Goal: Connect with others: Connect with others

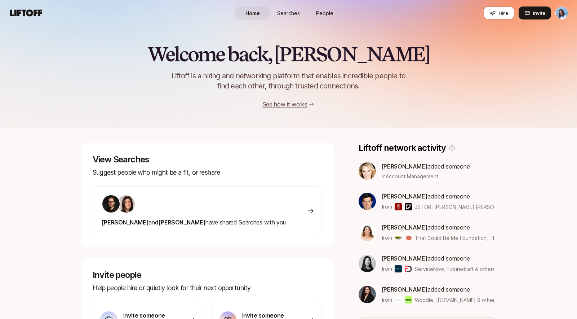
click at [298, 12] on span "Searches" at bounding box center [288, 13] width 23 height 8
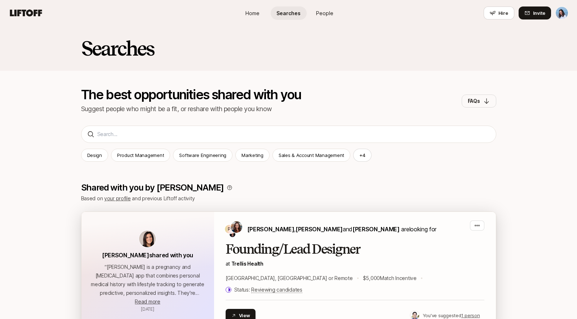
click at [367, 251] on h2 "Founding/Lead Designer" at bounding box center [355, 249] width 259 height 14
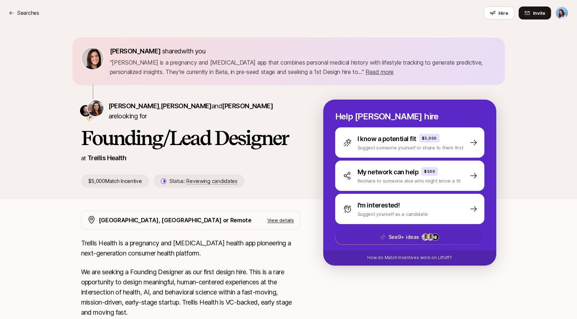
click at [449, 237] on span "See 9+ ideas +34" at bounding box center [409, 237] width 149 height 14
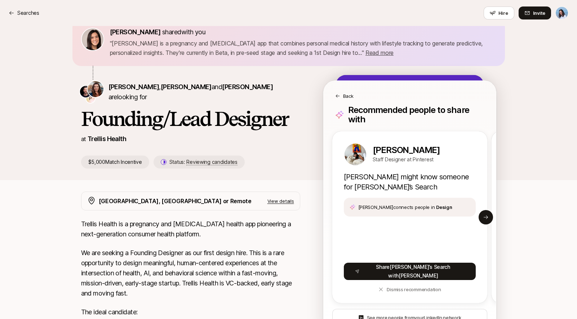
scroll to position [20, 0]
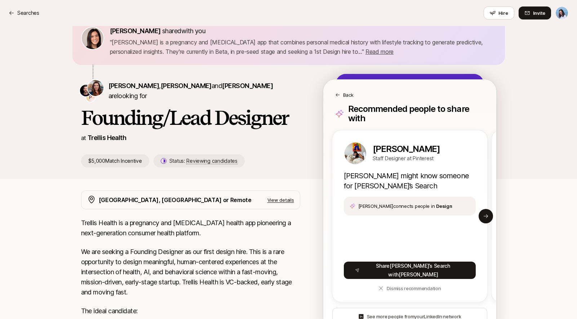
click at [230, 218] on p "Trellis Health is a pregnancy and postpartum health app pioneering a next-gener…" at bounding box center [190, 228] width 219 height 20
click at [491, 213] on button "Next slide" at bounding box center [486, 216] width 14 height 14
click at [490, 211] on button "Next slide" at bounding box center [486, 216] width 14 height 14
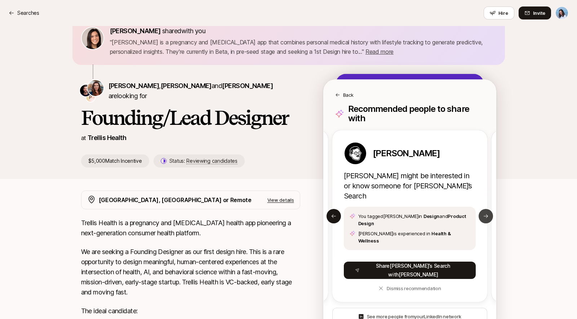
click at [486, 213] on icon at bounding box center [486, 216] width 6 height 6
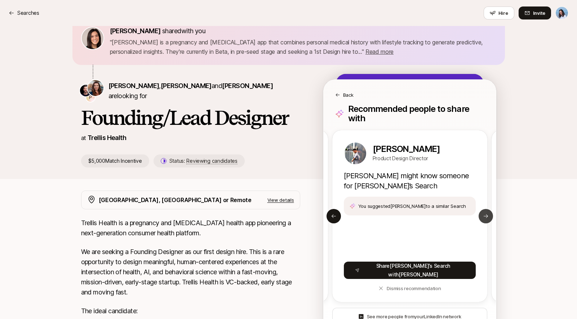
click at [486, 214] on icon at bounding box center [486, 216] width 4 height 4
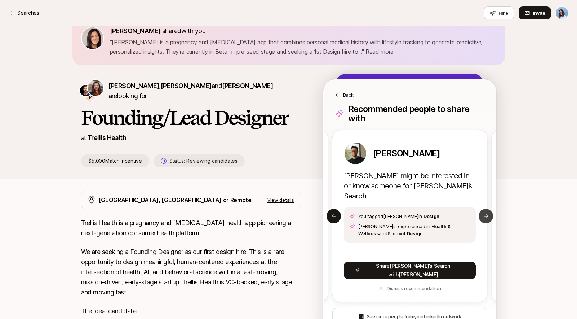
click at [486, 214] on icon at bounding box center [486, 216] width 4 height 4
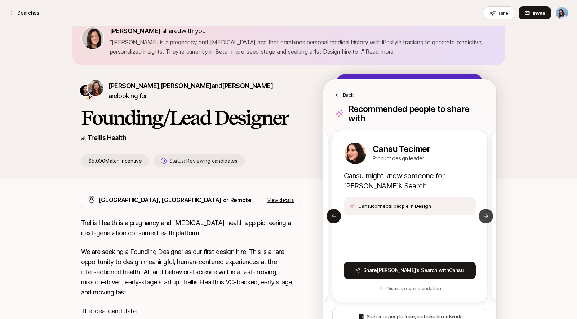
click at [486, 214] on icon at bounding box center [486, 216] width 4 height 4
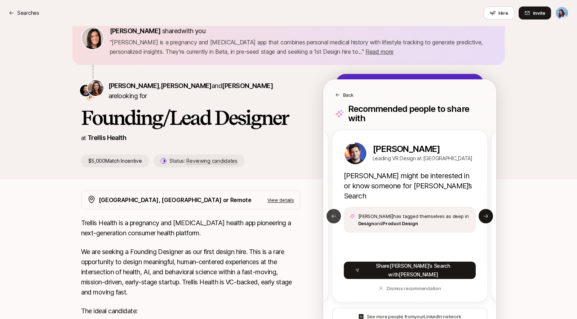
click at [334, 213] on icon at bounding box center [334, 216] width 6 height 6
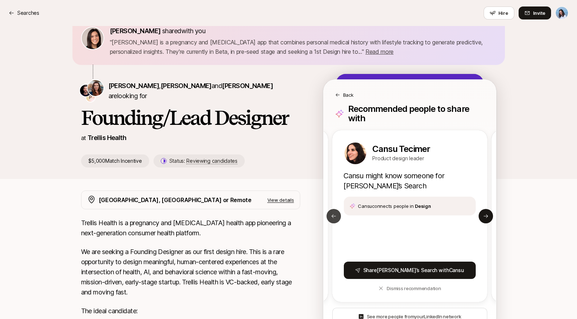
click at [337, 212] on button "Previous slide" at bounding box center [334, 216] width 14 height 14
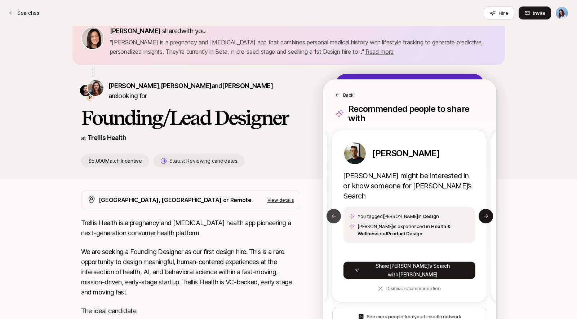
click at [337, 212] on button "Previous slide" at bounding box center [334, 216] width 14 height 14
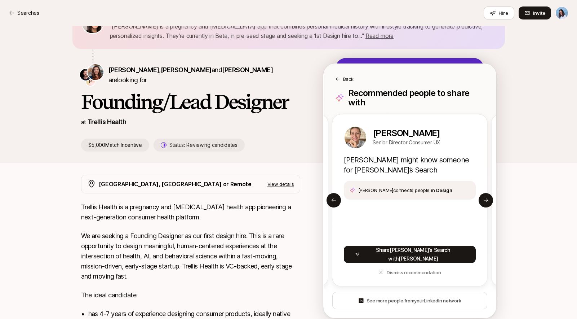
scroll to position [36, 0]
click at [484, 197] on icon at bounding box center [486, 200] width 6 height 6
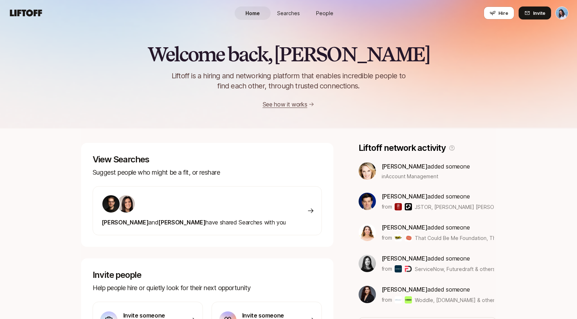
click at [319, 9] on span "People" at bounding box center [324, 13] width 17 height 8
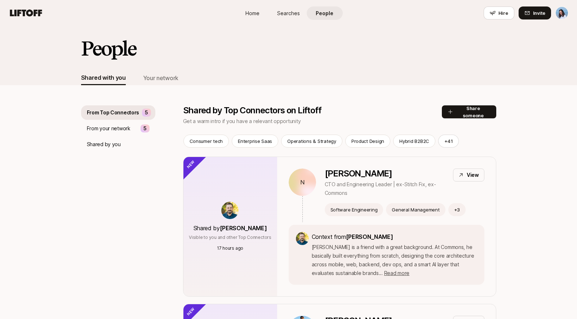
drag, startPoint x: 159, startPoint y: 81, endPoint x: 254, endPoint y: 67, distance: 96.7
click at [254, 67] on div "People Shared with you Your network" at bounding box center [288, 55] width 577 height 59
click at [384, 273] on span "Read more" at bounding box center [396, 273] width 25 height 6
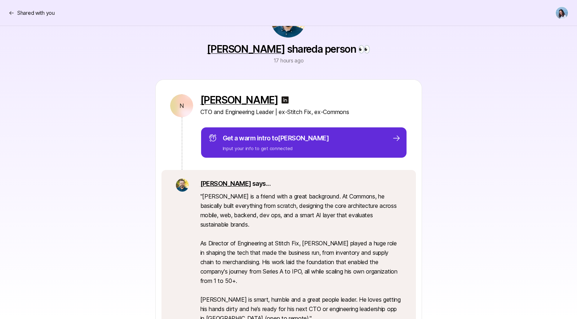
scroll to position [44, 0]
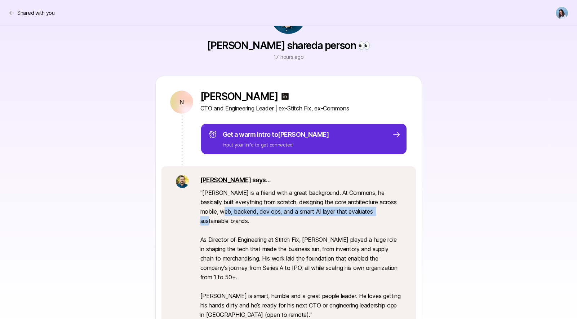
drag, startPoint x: 272, startPoint y: 214, endPoint x: 376, endPoint y: 213, distance: 104.6
click at [376, 213] on p "" Nick is a friend with a great background. At Commons, he basically built ever…" at bounding box center [300, 253] width 201 height 131
click at [377, 213] on p "" Nick is a friend with a great background. At Commons, he basically built ever…" at bounding box center [300, 253] width 201 height 131
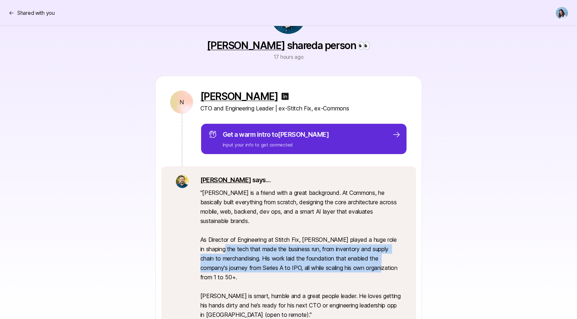
drag, startPoint x: 222, startPoint y: 235, endPoint x: 379, endPoint y: 258, distance: 158.5
click at [378, 257] on p "" Nick is a friend with a great background. At Commons, he basically built ever…" at bounding box center [300, 253] width 201 height 131
click at [379, 258] on p "" Nick is a friend with a great background. At Commons, he basically built ever…" at bounding box center [300, 253] width 201 height 131
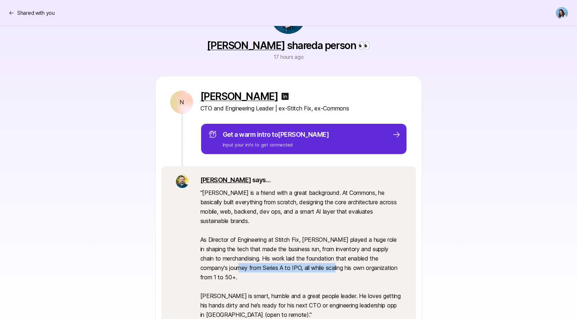
drag, startPoint x: 291, startPoint y: 254, endPoint x: 340, endPoint y: 255, distance: 48.3
click at [331, 255] on p "" Nick is a friend with a great background. At Commons, he basically built ever…" at bounding box center [300, 253] width 201 height 131
click at [348, 254] on p "" Nick is a friend with a great background. At Commons, he basically built ever…" at bounding box center [300, 253] width 201 height 131
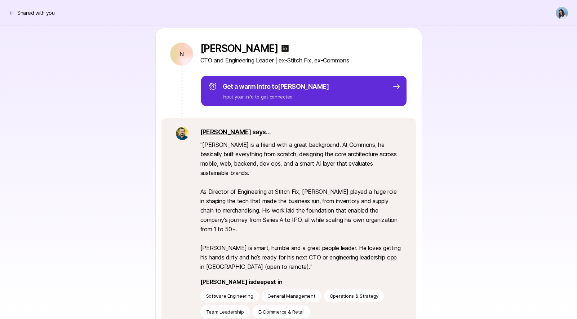
scroll to position [92, 0]
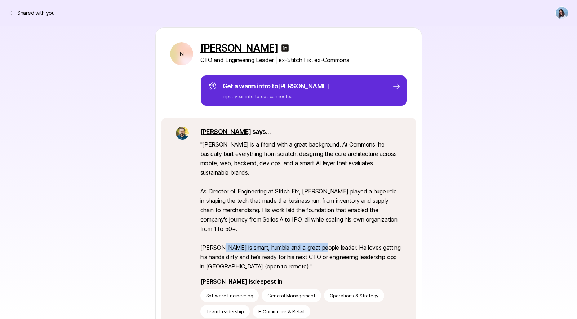
drag, startPoint x: 244, startPoint y: 240, endPoint x: 341, endPoint y: 240, distance: 97.7
click at [325, 239] on p "" Nick is a friend with a great background. At Commons, he basically built ever…" at bounding box center [300, 205] width 201 height 131
drag, startPoint x: 341, startPoint y: 240, endPoint x: 386, endPoint y: 240, distance: 44.7
click at [343, 240] on p "" Nick is a friend with a great background. At Commons, he basically built ever…" at bounding box center [300, 205] width 201 height 131
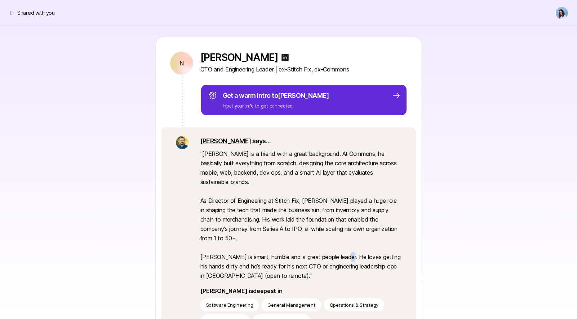
scroll to position [60, 0]
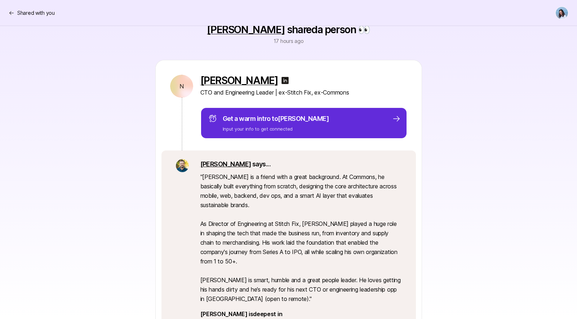
click at [260, 279] on p "" Nick is a friend with a great background. At Commons, he basically built ever…" at bounding box center [300, 237] width 201 height 131
drag, startPoint x: 201, startPoint y: 279, endPoint x: 371, endPoint y: 281, distance: 170.2
click at [366, 281] on p "" Nick is a friend with a great background. At Commons, he basically built ever…" at bounding box center [300, 237] width 201 height 131
click at [375, 281] on p "" Nick is a friend with a great background. At Commons, he basically built ever…" at bounding box center [300, 237] width 201 height 131
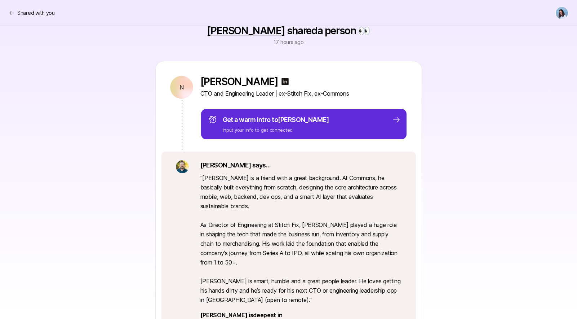
scroll to position [0, 0]
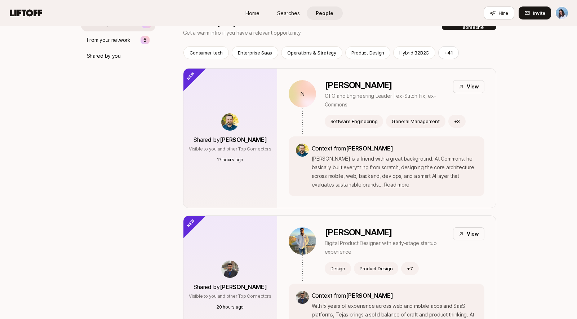
scroll to position [189, 0]
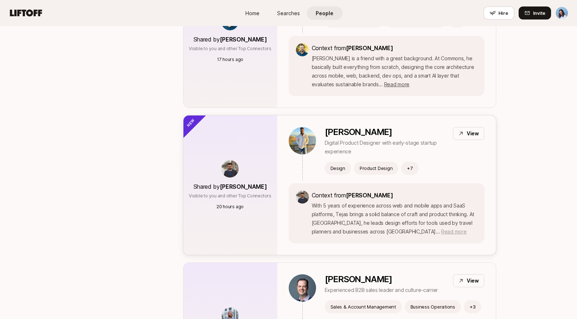
click at [441, 230] on span "Read more" at bounding box center [453, 231] width 25 height 6
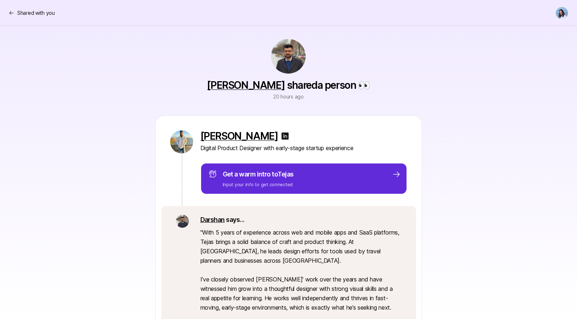
scroll to position [21, 0]
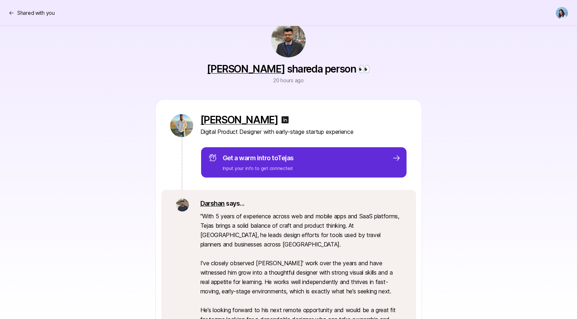
click at [281, 117] on img at bounding box center [285, 119] width 9 height 9
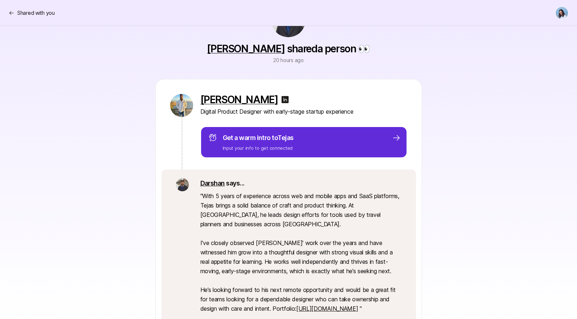
scroll to position [58, 0]
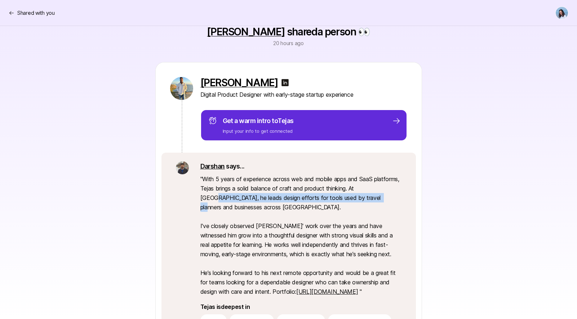
drag, startPoint x: 260, startPoint y: 197, endPoint x: 390, endPoint y: 195, distance: 129.5
click at [388, 194] on p "" With 5 years of experience across web and mobile apps and SaaS platforms, Tej…" at bounding box center [300, 235] width 201 height 122
click at [390, 195] on p "" With 5 years of experience across web and mobile apps and SaaS platforms, Tej…" at bounding box center [300, 235] width 201 height 122
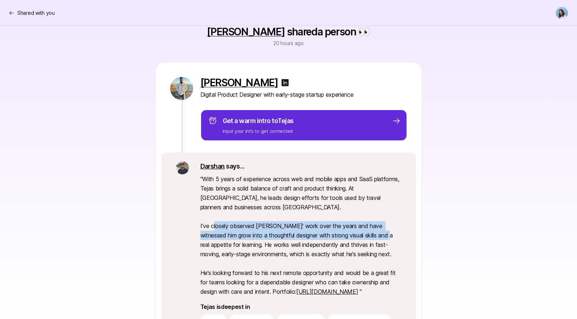
drag, startPoint x: 227, startPoint y: 228, endPoint x: 383, endPoint y: 235, distance: 156.3
click at [380, 235] on p "" With 5 years of experience across web and mobile apps and SaaS platforms, Tej…" at bounding box center [300, 235] width 201 height 122
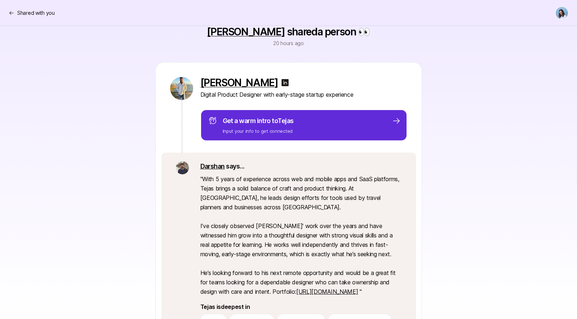
click at [383, 235] on p "" With 5 years of experience across web and mobile apps and SaaS platforms, Tej…" at bounding box center [300, 235] width 201 height 122
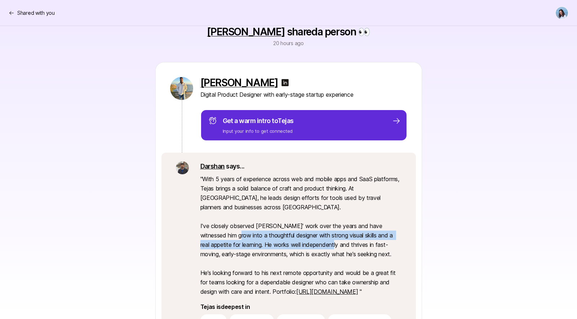
drag, startPoint x: 227, startPoint y: 232, endPoint x: 361, endPoint y: 254, distance: 136.3
click at [340, 251] on p "" With 5 years of experience across web and mobile apps and SaaS platforms, Tej…" at bounding box center [300, 235] width 201 height 122
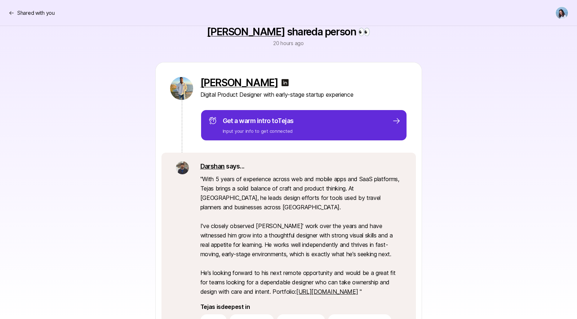
click at [361, 254] on p "" With 5 years of experience across web and mobile apps and SaaS platforms, Tej…" at bounding box center [300, 235] width 201 height 122
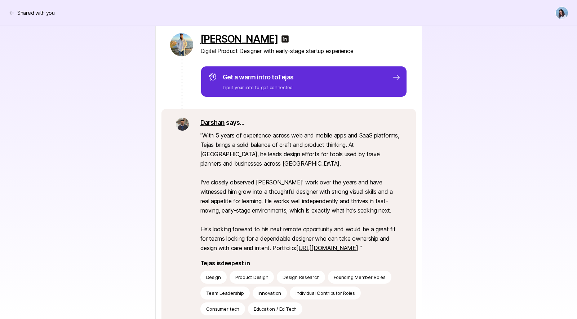
scroll to position [104, 0]
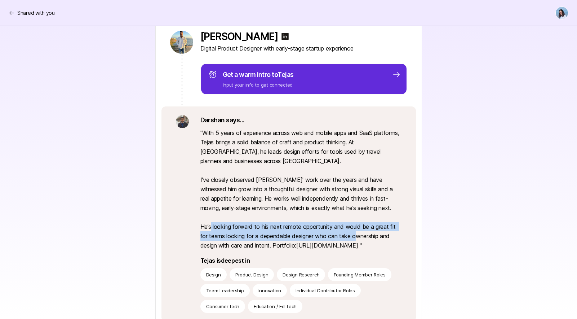
drag, startPoint x: 243, startPoint y: 228, endPoint x: 369, endPoint y: 235, distance: 125.4
click at [363, 236] on p "" With 5 years of experience across web and mobile apps and SaaS platforms, Tej…" at bounding box center [300, 189] width 201 height 122
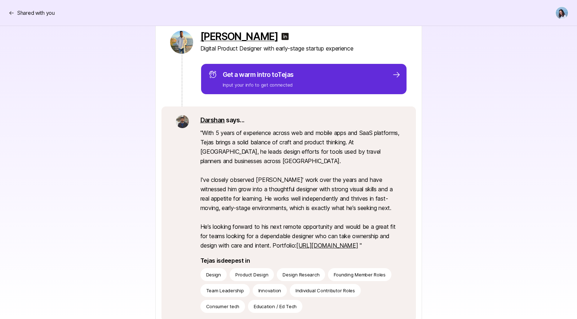
drag, startPoint x: 374, startPoint y: 234, endPoint x: 365, endPoint y: 239, distance: 9.8
click at [374, 234] on p "" With 5 years of experience across web and mobile apps and SaaS platforms, Tej…" at bounding box center [300, 189] width 201 height 122
click at [343, 250] on div "Darshan says... " With 5 years of experience across web and mobile apps and Saa…" at bounding box center [300, 214] width 201 height 198
click at [345, 248] on link "https://bento.me/tejasathare" at bounding box center [327, 245] width 62 height 7
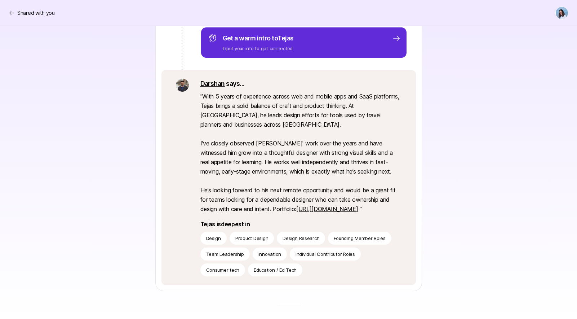
scroll to position [185, 0]
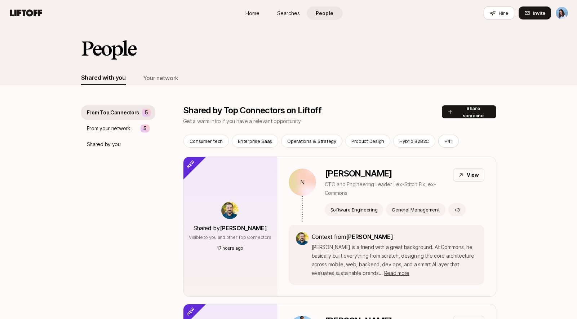
click at [245, 179] on div "Shared by Chris Mueller Visible to you and other Top Connectors 17 hours ago" at bounding box center [231, 226] width 94 height 139
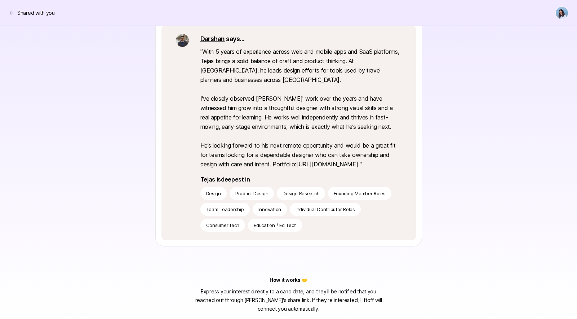
click at [45, 100] on div "Darshan Gajara shared a person 👀 20 hours ago Tejas Athare Digital Product Desi…" at bounding box center [288, 77] width 577 height 472
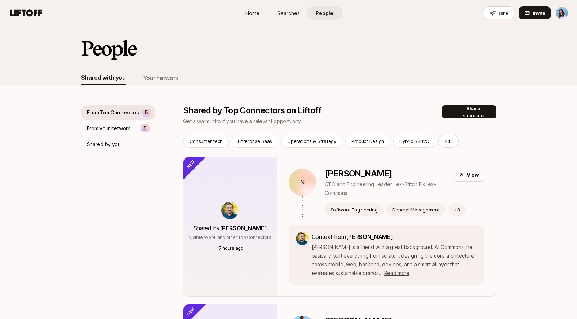
scroll to position [46, 0]
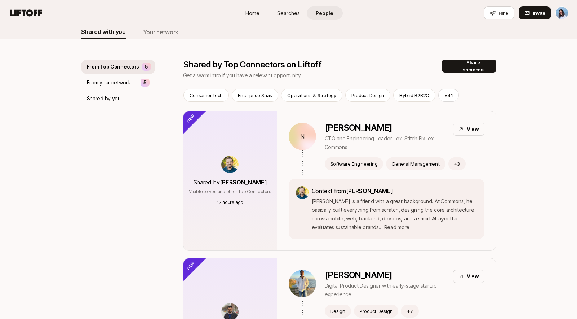
click at [273, 161] on div "Shared by Chris Mueller Visible to you and other Top Connectors 17 hours ago" at bounding box center [231, 180] width 94 height 139
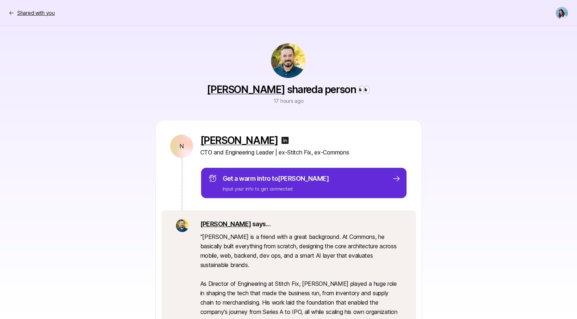
click at [10, 10] on icon at bounding box center [12, 13] width 6 height 6
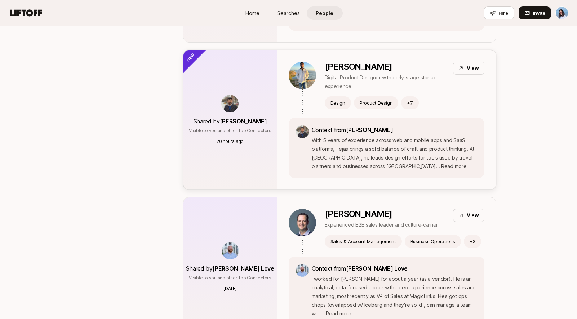
scroll to position [282, 0]
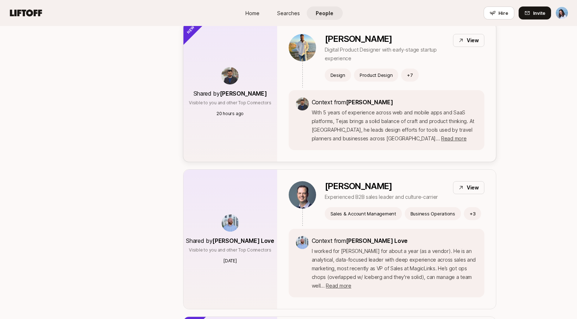
click at [243, 56] on div "Shared by Darshan Gajara Visible to you and other Top Connectors 20 hours ago" at bounding box center [231, 91] width 94 height 139
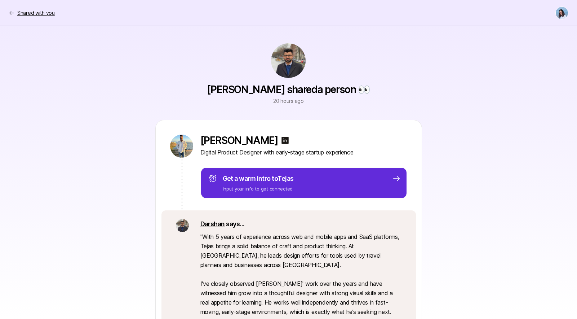
click at [24, 14] on p "Shared with you" at bounding box center [36, 13] width 38 height 9
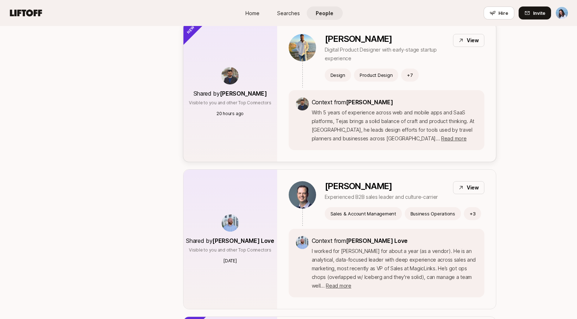
scroll to position [215, 0]
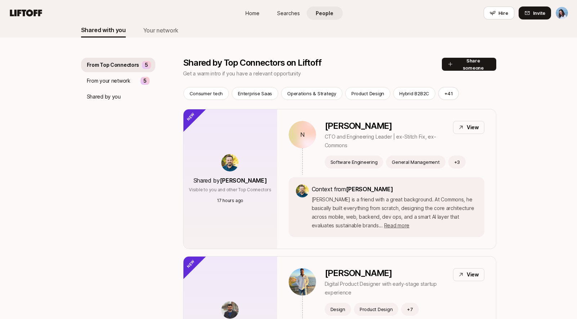
scroll to position [42, 0]
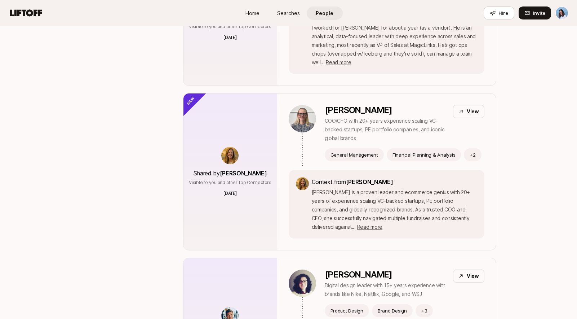
scroll to position [498, 0]
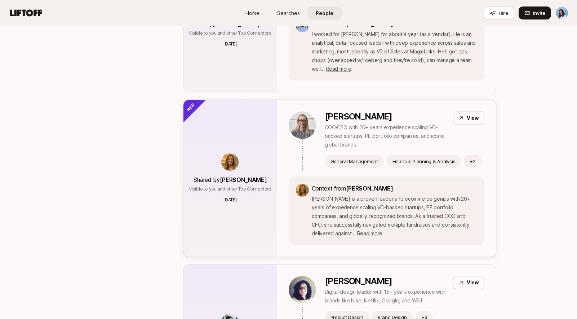
click at [236, 117] on div "Shared by Kirstin Hoefer Visible to you and other Top Connectors 2 days ago" at bounding box center [231, 178] width 94 height 157
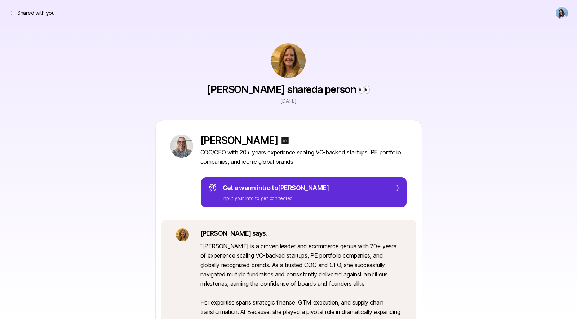
click at [485, 145] on div "Heidi Robinson COO/CFO with 20+ years experience scaling VC-backed startups, PE…" at bounding box center [288, 282] width 415 height 324
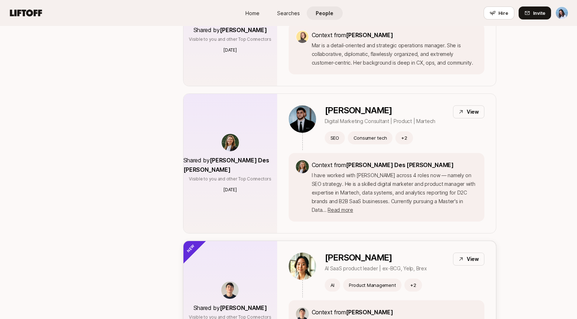
scroll to position [2330, 0]
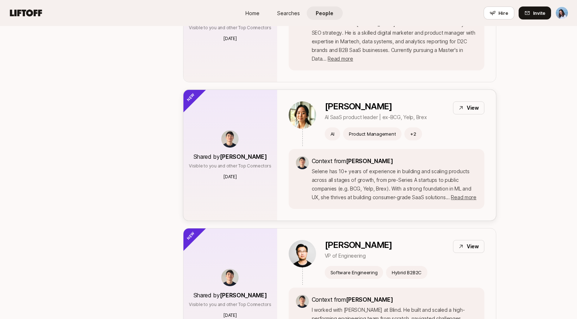
click at [252, 90] on div "Shared by Kyum Kim Visible to you and other Top Connectors 4 months ago" at bounding box center [231, 155] width 94 height 131
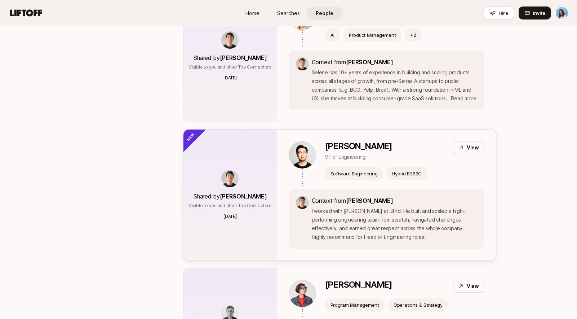
scroll to position [2433, 0]
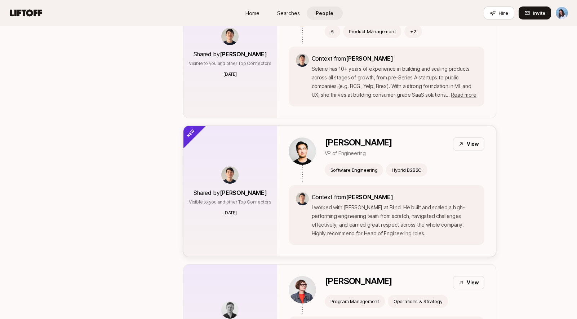
click at [240, 126] on div "Shared by Kyum Kim Visible to you and other Top Connectors 4 months ago" at bounding box center [231, 191] width 94 height 131
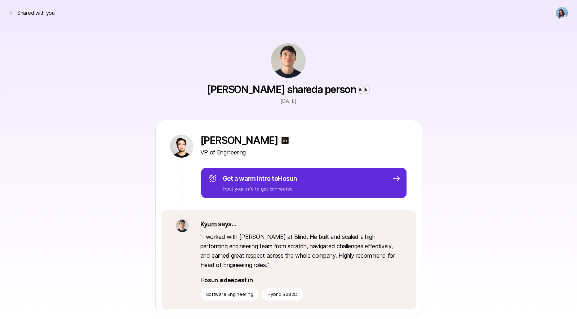
scroll to position [2433, 0]
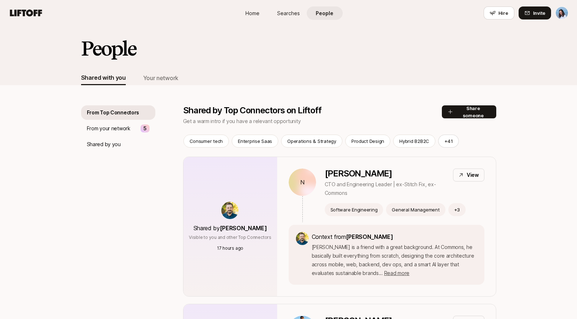
click at [125, 129] on p "From your network" at bounding box center [109, 128] width 44 height 9
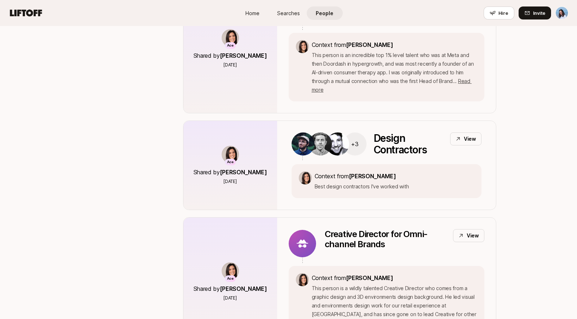
scroll to position [1500, 0]
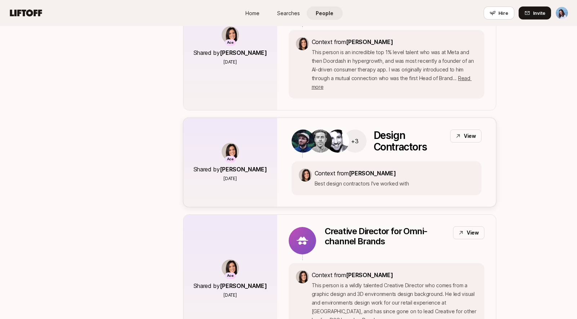
click at [402, 129] on p "Design Contractors" at bounding box center [409, 140] width 71 height 23
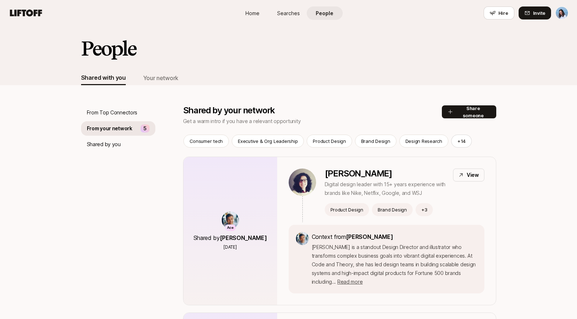
scroll to position [1500, 0]
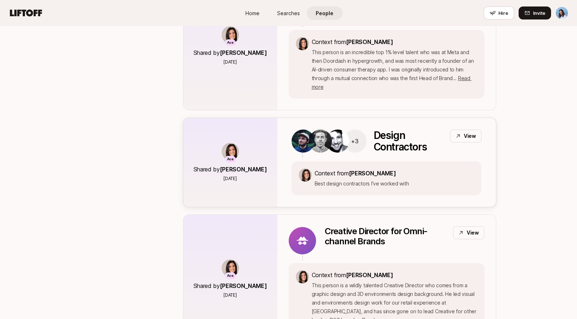
click at [383, 129] on p "Design Contractors" at bounding box center [409, 140] width 71 height 23
